Goal: Complete application form: Complete application form

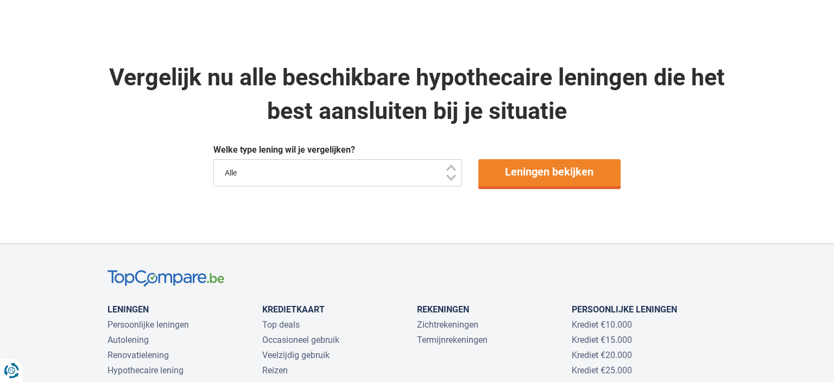
scroll to position [831, 0]
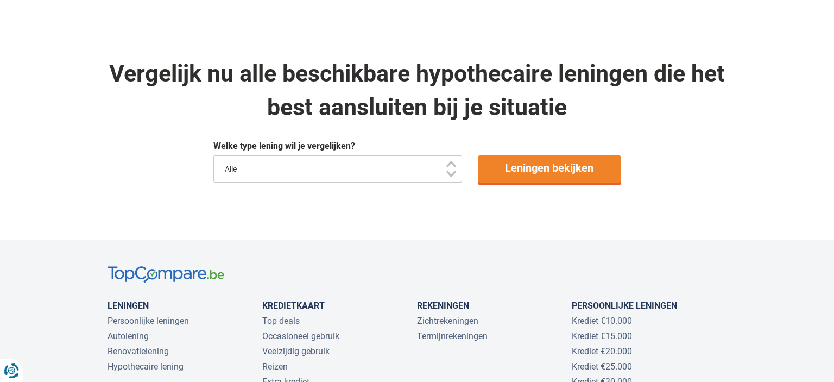
click at [213, 155] on select "Alle" at bounding box center [337, 168] width 249 height 27
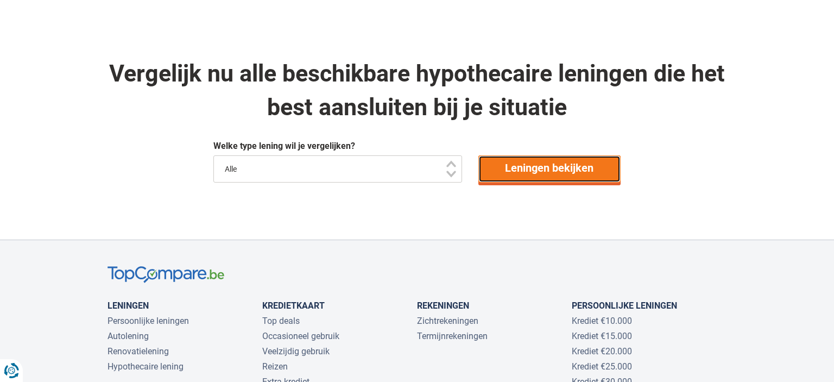
click at [554, 170] on link "Leningen bekijken" at bounding box center [549, 168] width 143 height 27
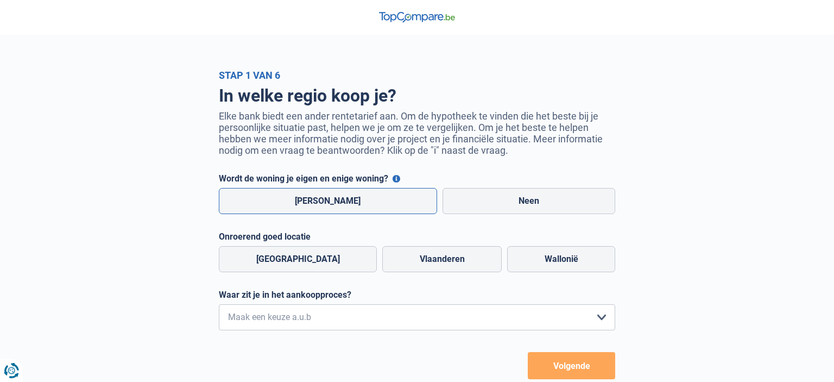
click at [314, 209] on label "Ja" at bounding box center [328, 201] width 218 height 26
click at [314, 209] on input "Ja" at bounding box center [328, 201] width 218 height 26
radio input "true"
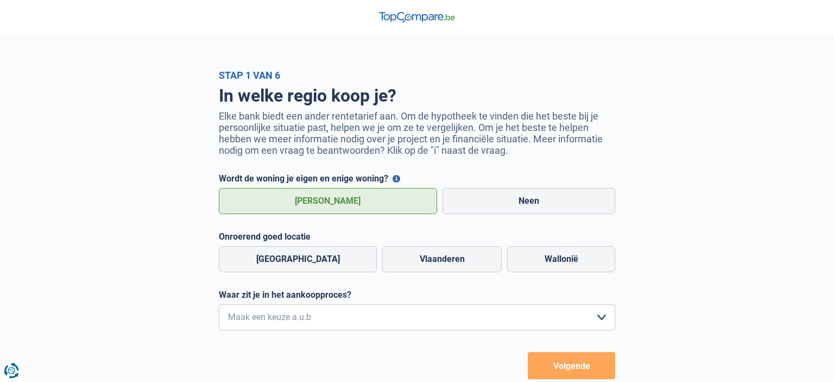
click at [314, 209] on label "Ja" at bounding box center [328, 201] width 218 height 26
click at [314, 209] on input "Ja" at bounding box center [328, 201] width 218 height 26
click at [464, 196] on label "Neen" at bounding box center [528, 201] width 173 height 26
click at [464, 196] on input "Neen" at bounding box center [528, 201] width 173 height 26
radio input "true"
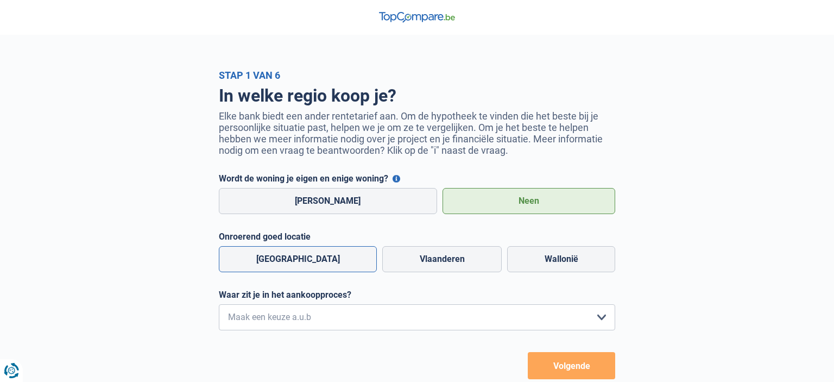
click at [286, 257] on label "Brussel" at bounding box center [298, 259] width 158 height 26
click at [286, 257] on input "Brussel" at bounding box center [298, 259] width 158 height 26
radio input "true"
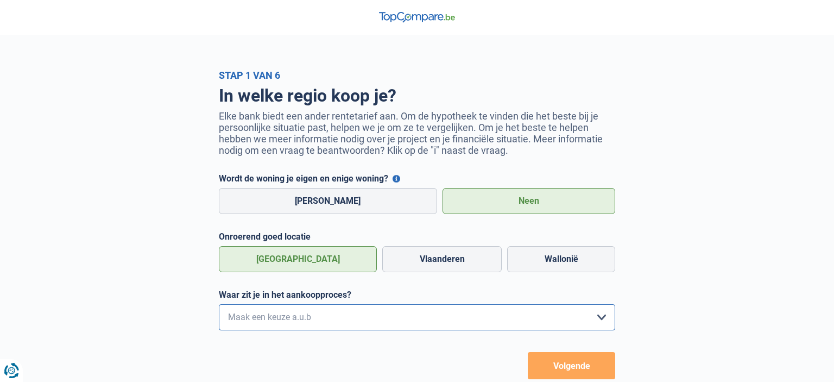
click at [219, 304] on select "Ik wil me uitsluitend informeren omdat ik op dit moment geen concrete plannen h…" at bounding box center [417, 317] width 396 height 26
select select "1b"
click option "Ik heb een woning gevonden en ga de komende dagen een bod uitbrengen" at bounding box center [0, 0] width 0 height 0
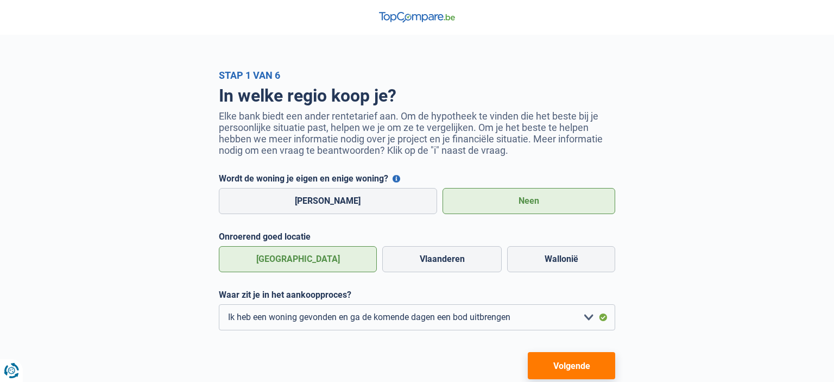
click at [569, 368] on button "Volgende" at bounding box center [571, 365] width 87 height 27
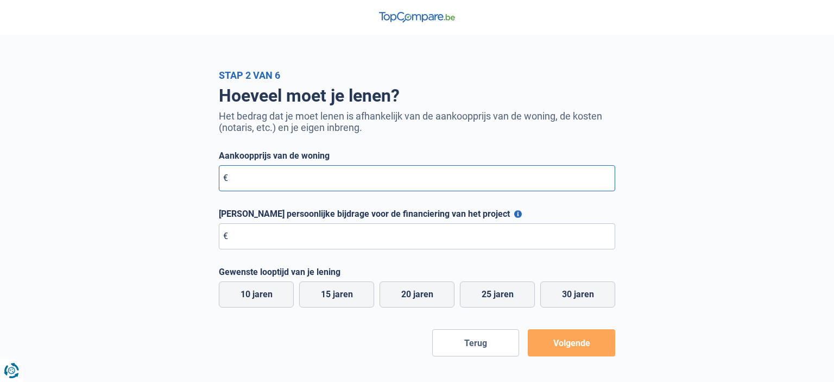
click at [259, 183] on input "Aankoopprijs van de woning" at bounding box center [417, 178] width 396 height 26
type input "50.000"
click at [274, 243] on input "Maximale persoonlijke bijdrage voor de financiering van het project" at bounding box center [417, 236] width 396 height 26
type input "5.000"
click at [414, 297] on label "20 jaren" at bounding box center [416, 294] width 75 height 26
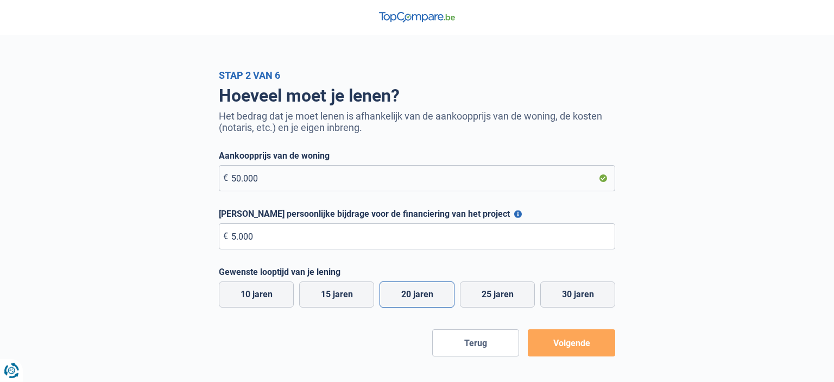
click at [414, 297] on input "20 jaren" at bounding box center [416, 294] width 75 height 26
radio input "true"
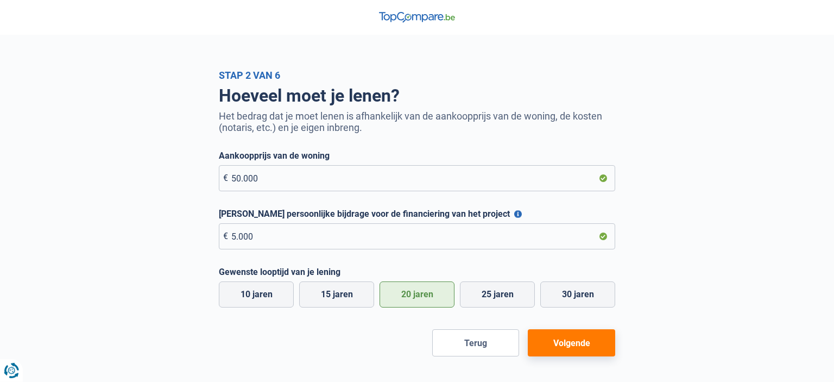
click at [573, 345] on button "Volgende" at bounding box center [571, 342] width 87 height 27
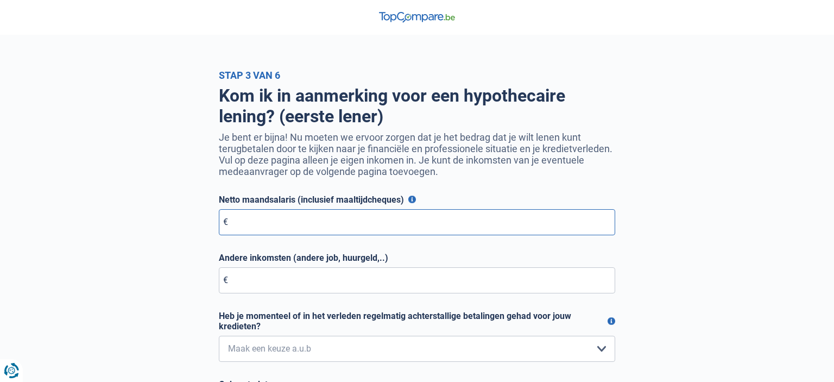
click at [418, 225] on input "Netto maandsalaris (inclusief maaltijdcheques)" at bounding box center [417, 222] width 396 height 26
type input "50.000"
select select "0"
click option "Nee, nooit" at bounding box center [0, 0] width 0 height 0
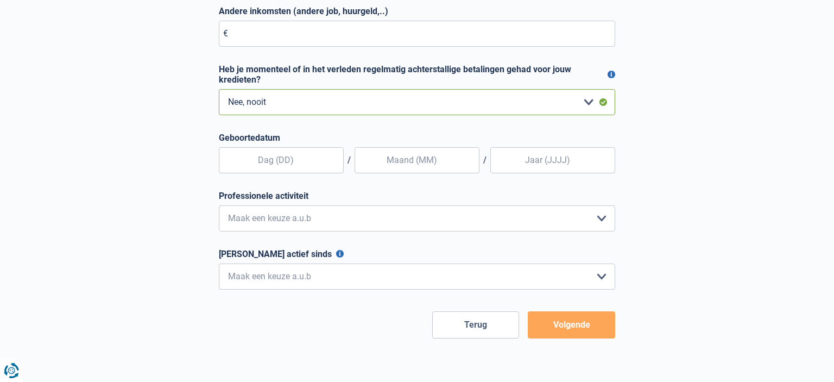
scroll to position [258, 0]
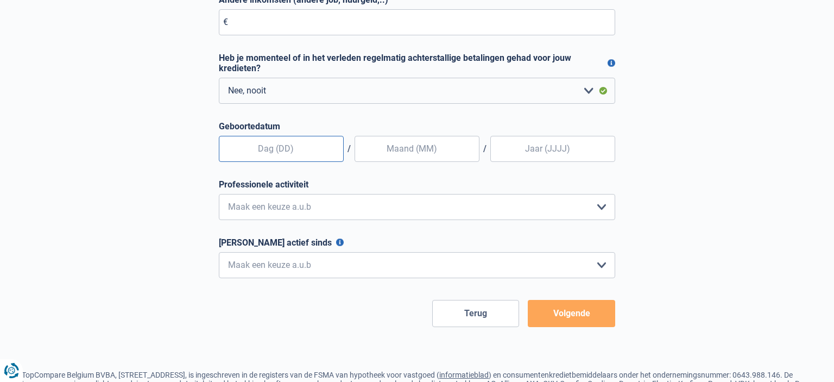
click at [277, 152] on input "text" at bounding box center [281, 149] width 125 height 26
click at [280, 152] on input "text" at bounding box center [281, 149] width 125 height 26
type input "18"
click at [389, 153] on input "text" at bounding box center [416, 149] width 125 height 26
type input "12"
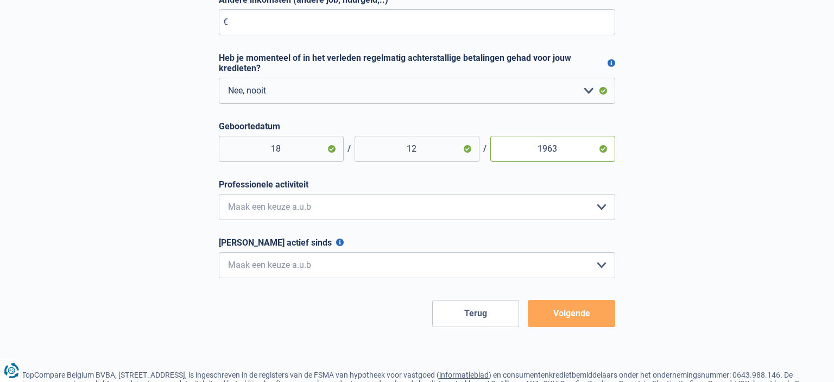
type input "1963"
select select "official"
click option "Ambtenaar" at bounding box center [0, 0] width 0 height 0
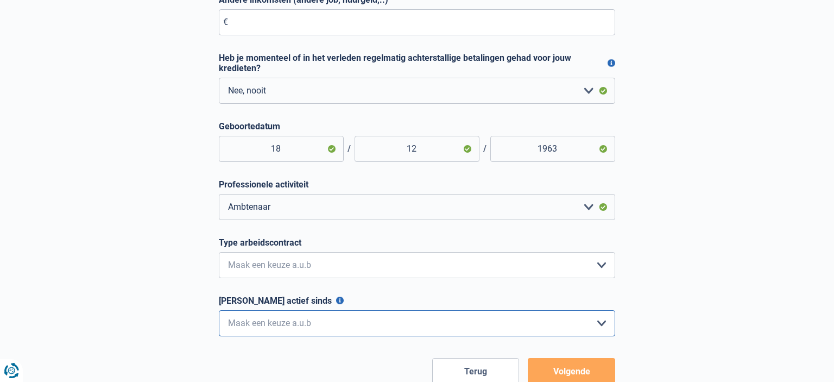
click at [219, 310] on select "< 6 maanden 6 - 12 maanden 12 - 24 maanden 24 - 36 maanden > 36 maanden Maak ee…" at bounding box center [417, 323] width 396 height 26
select select "more36"
click option "> 36 maanden" at bounding box center [0, 0] width 0 height 0
click at [558, 376] on button "Volgende" at bounding box center [571, 371] width 87 height 27
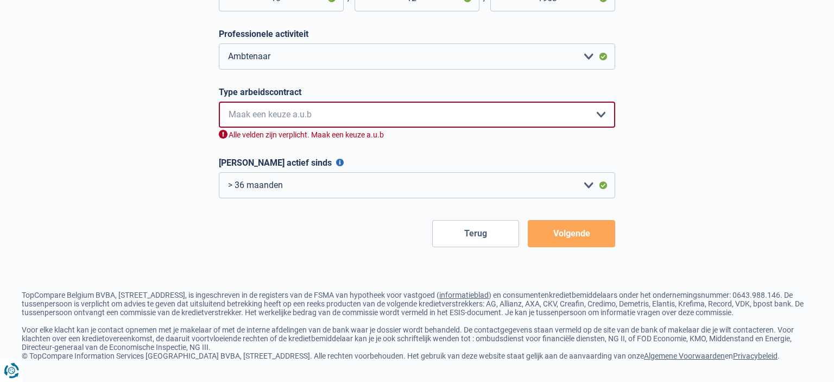
scroll to position [410, 0]
click at [219, 102] on select "Interimcontract Arbeidsovereenkomst van onbepaalde duur Arbeidsovereenkomst van…" at bounding box center [417, 115] width 396 height 26
select select "permanent"
click option "Arbeidsovereenkomst van onbepaalde duur" at bounding box center [0, 0] width 0 height 0
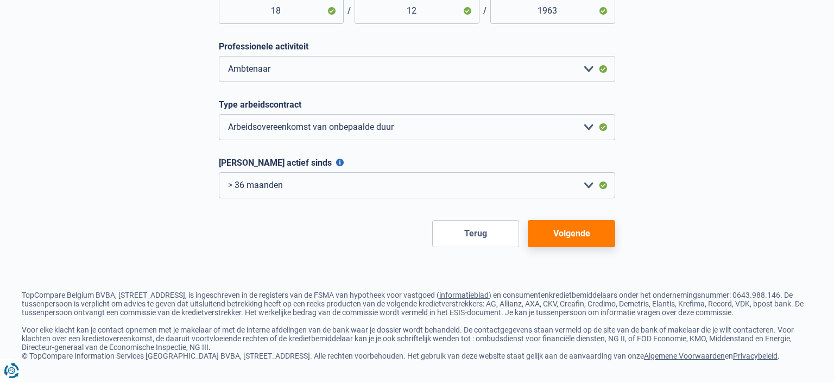
click at [572, 227] on button "Volgende" at bounding box center [571, 233] width 87 height 27
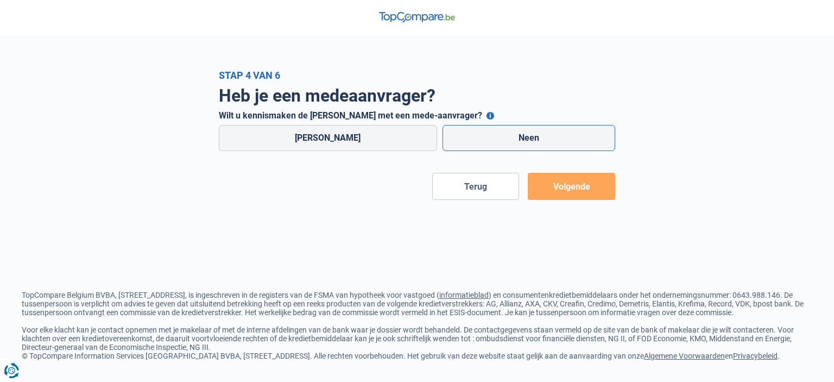
click at [484, 142] on label "Neen" at bounding box center [528, 138] width 173 height 26
click at [484, 142] on input "Neen" at bounding box center [528, 138] width 173 height 26
radio input "true"
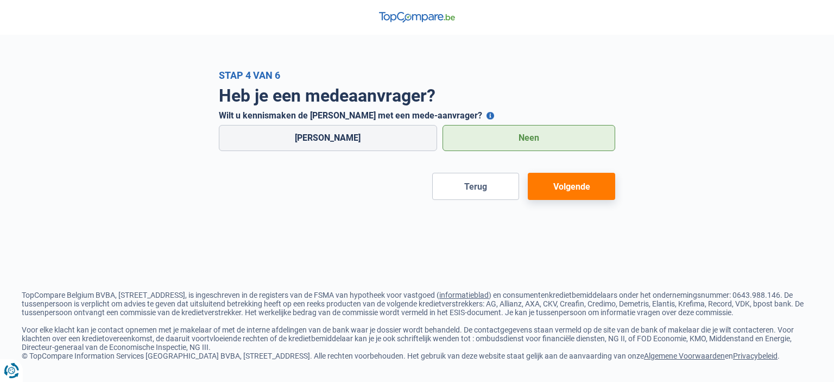
click at [582, 188] on button "Volgende" at bounding box center [571, 186] width 87 height 27
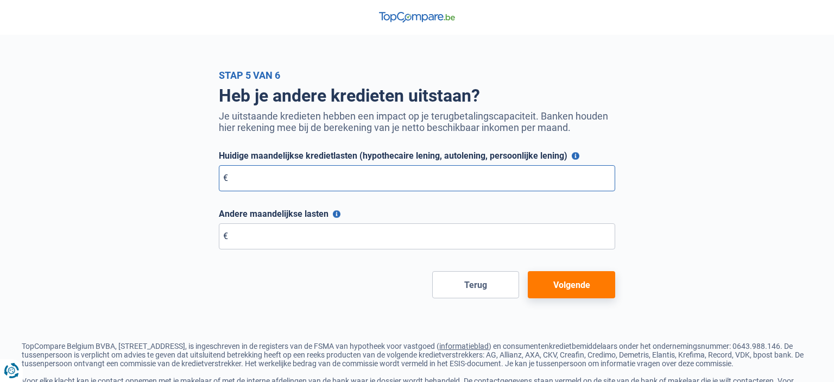
click at [446, 177] on input "Huidige maandelijkse kredietlasten (hypothecaire lening, autolening, persoonlij…" at bounding box center [417, 178] width 396 height 26
type input "335"
click at [578, 290] on button "Volgende" at bounding box center [571, 284] width 87 height 27
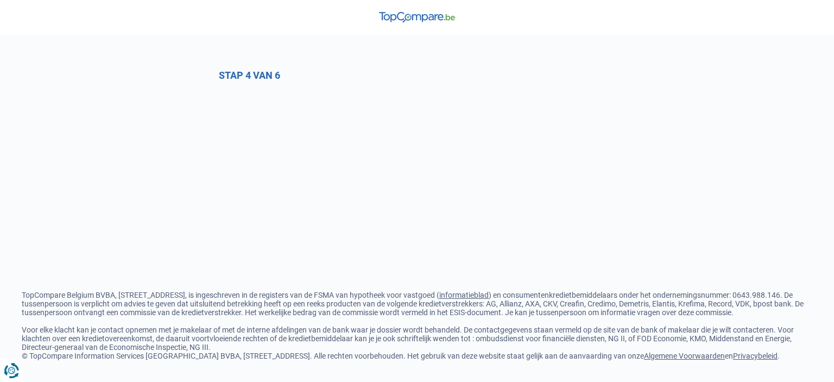
select select "0"
select select "official"
select select "permanent"
select select "more36"
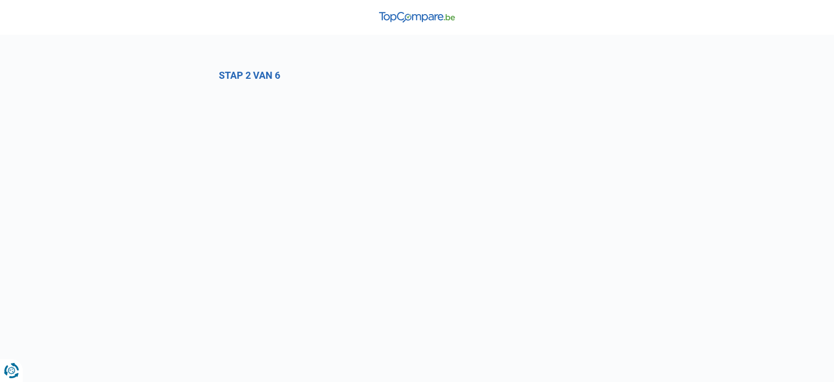
select select "1b"
